Goal: Transaction & Acquisition: Purchase product/service

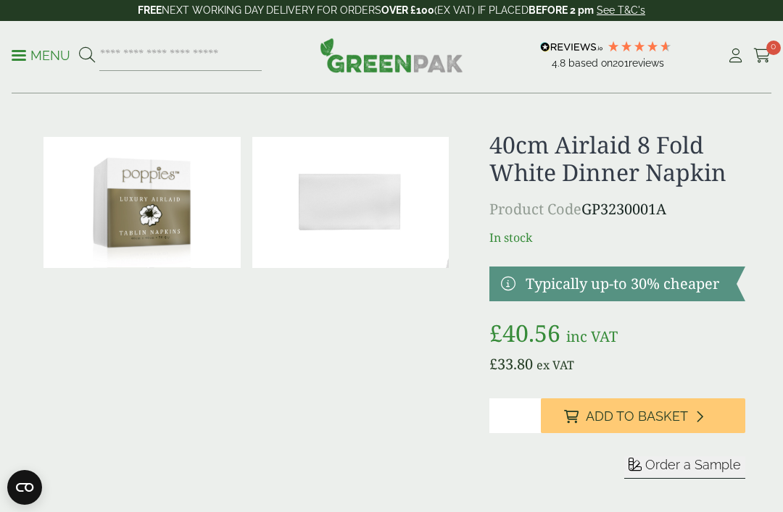
scroll to position [9, 0]
click at [329, 221] on img at bounding box center [350, 202] width 197 height 131
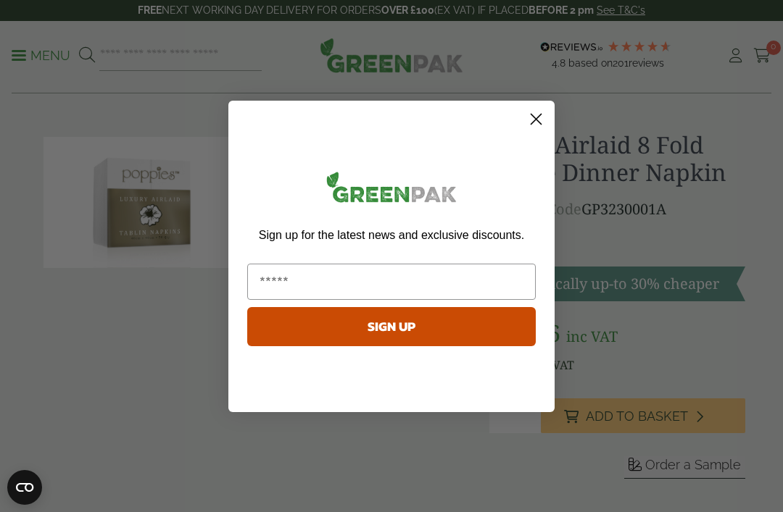
scroll to position [9, 0]
click at [543, 111] on circle "Close dialog" at bounding box center [536, 119] width 24 height 24
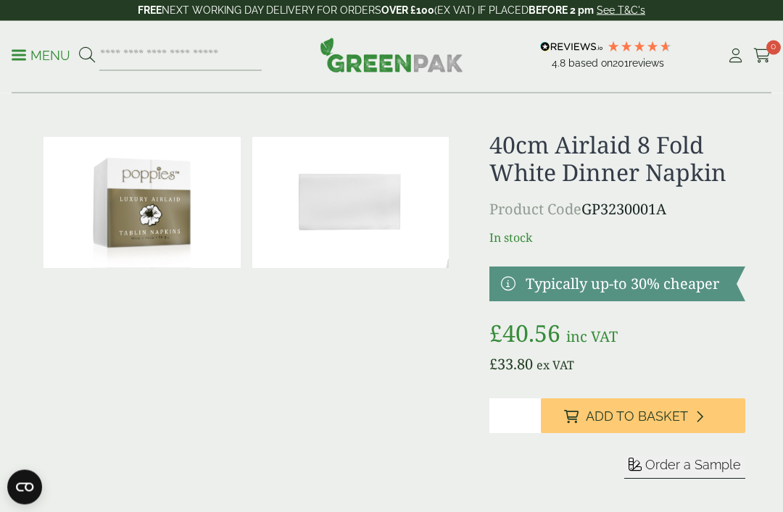
click at [740, 240] on p "In stock" at bounding box center [617, 238] width 256 height 17
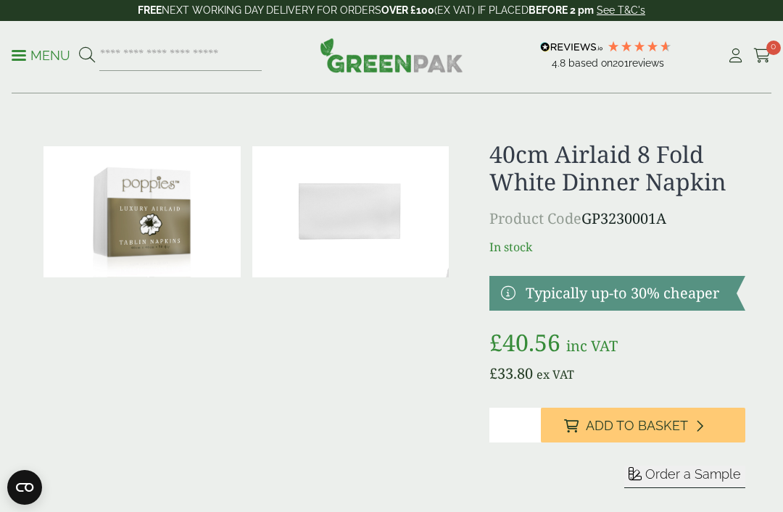
click at [30, 59] on p "Menu" at bounding box center [41, 55] width 59 height 17
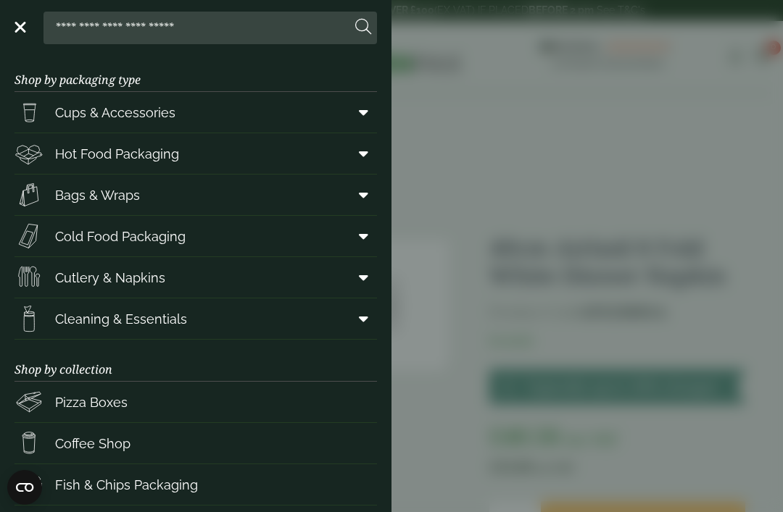
click at [136, 274] on span "Cutlery & Napkins" at bounding box center [110, 278] width 110 height 20
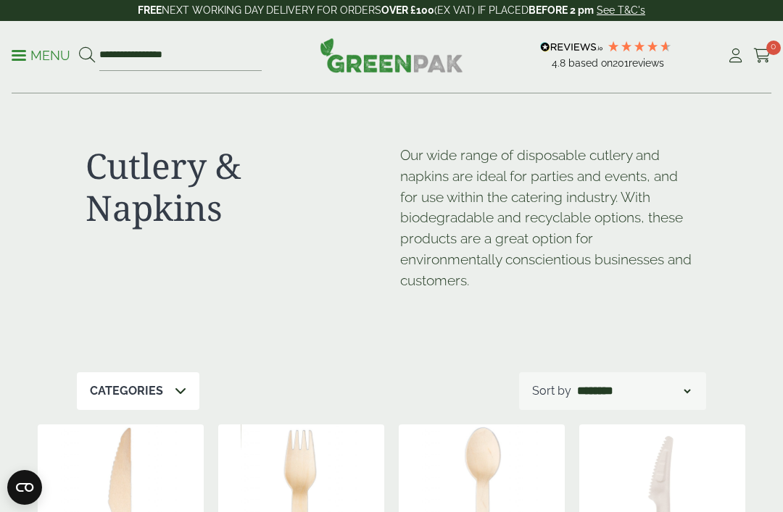
click at [178, 386] on icon at bounding box center [181, 391] width 12 height 12
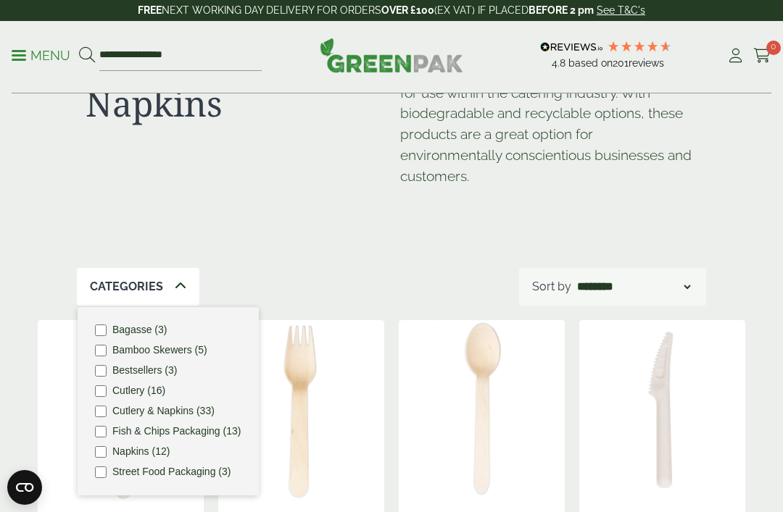
scroll to position [112, 0]
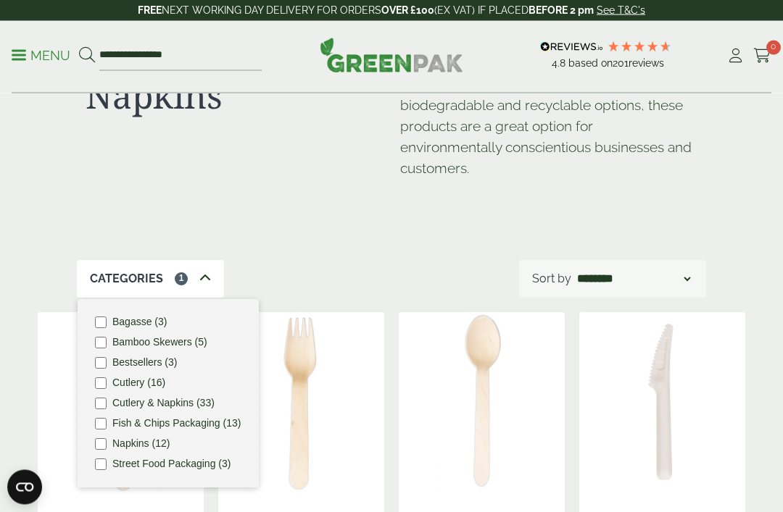
scroll to position [112, 0]
click at [419, 260] on div "Categories 1 Bagasse (3) Bamboo Skewers (5) Bestsellers (3) Cutlery (16) [PERSO…" at bounding box center [391, 279] width 629 height 38
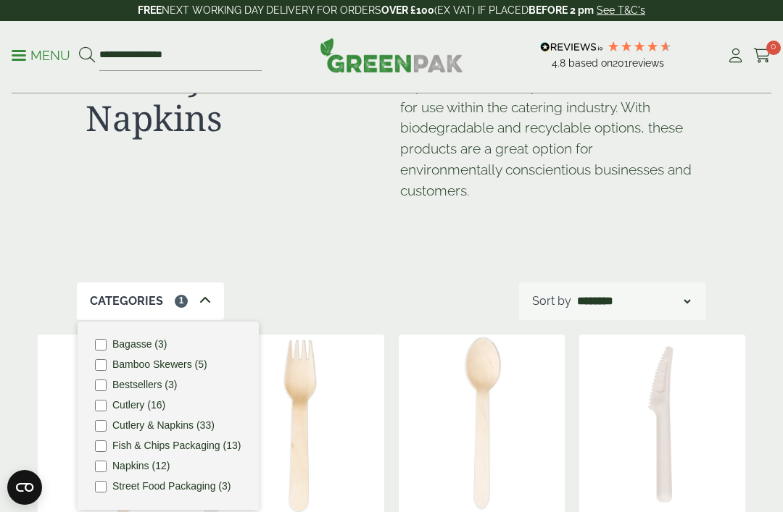
scroll to position [98, 0]
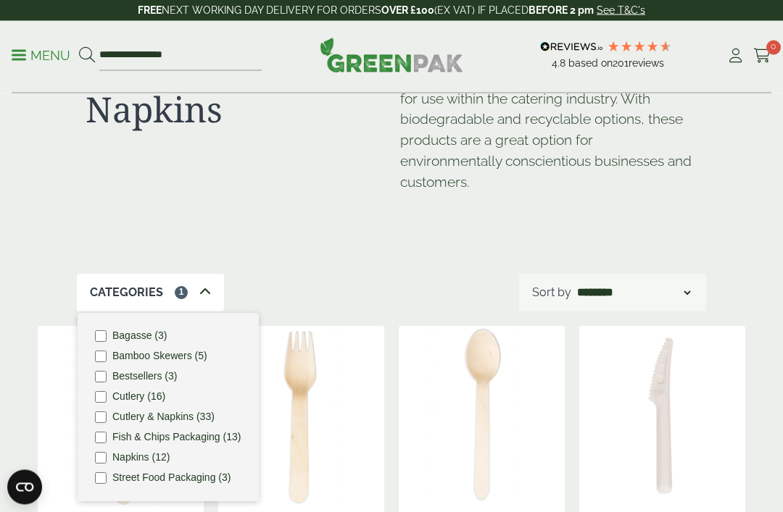
click at [134, 453] on label "Napkins (12)" at bounding box center [140, 458] width 57 height 10
click at [134, 454] on label "Napkins (12)" at bounding box center [140, 457] width 57 height 10
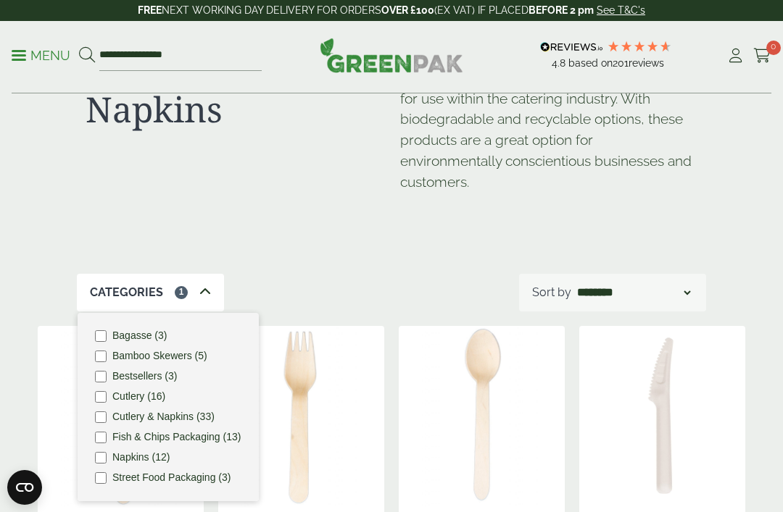
click at [275, 281] on div "Categories 1 Bagasse (3) Bamboo Skewers (5) Bestsellers (3) Cutlery (16) [PERSO…" at bounding box center [391, 293] width 629 height 38
click at [335, 278] on div "Categories 1 Bagasse (3) Bamboo Skewers (5) Bestsellers (3) Cutlery (16) [PERSO…" at bounding box center [391, 293] width 629 height 38
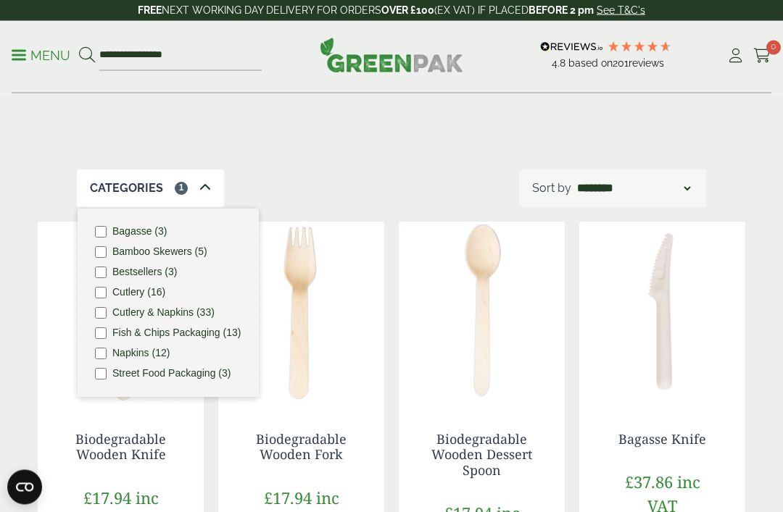
scroll to position [0, 0]
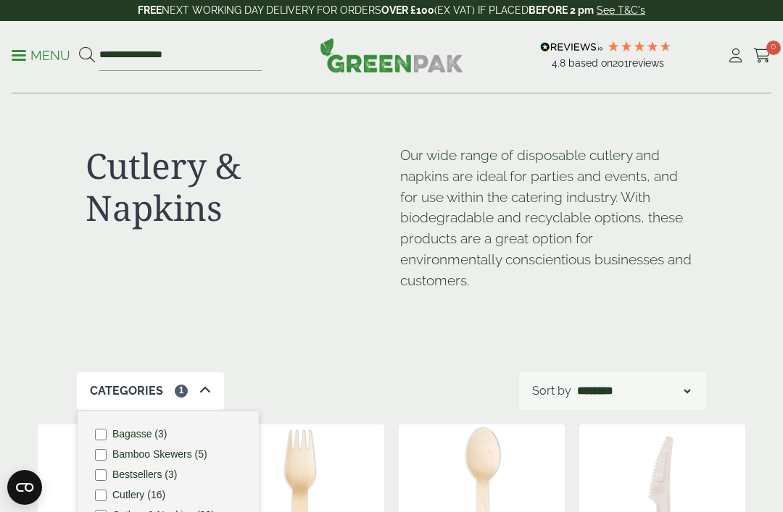
click at [208, 387] on icon at bounding box center [205, 391] width 12 height 12
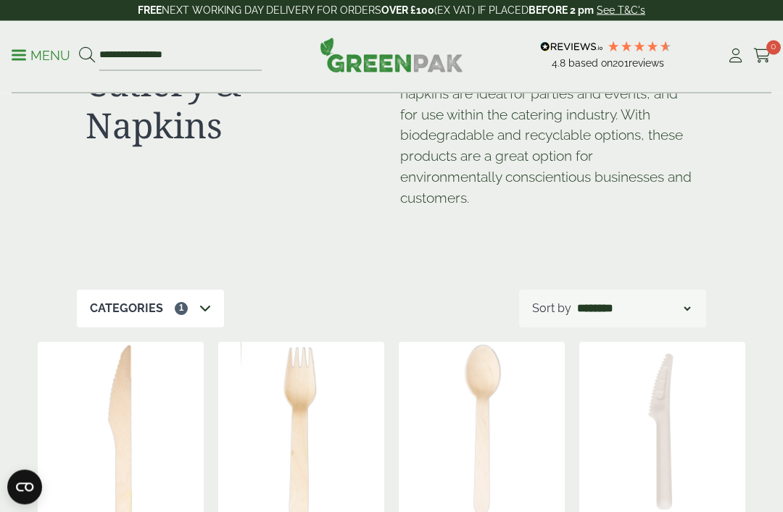
click at [635, 301] on select "**********" at bounding box center [633, 309] width 119 height 17
click at [688, 306] on select "**********" at bounding box center [633, 308] width 119 height 17
select select "********"
click at [490, 295] on div "Categories 1 Bagasse (3) Bamboo Skewers (5) Bestsellers (3) Cutlery (16) [PERSO…" at bounding box center [391, 309] width 629 height 38
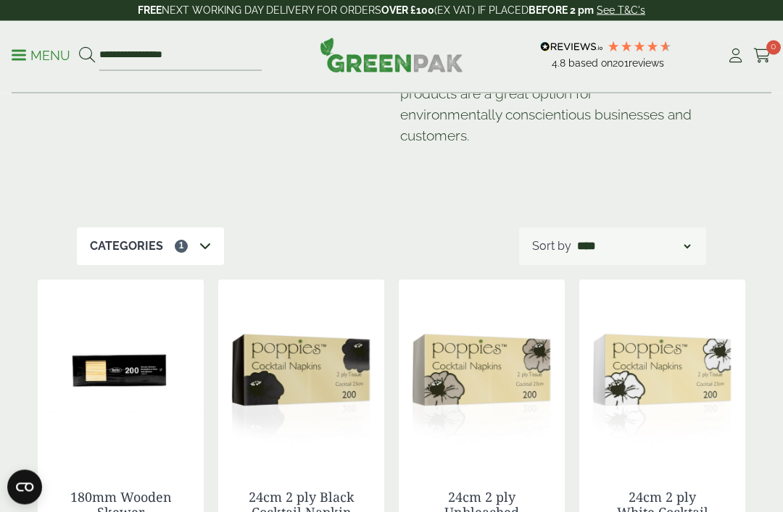
scroll to position [145, 0]
